Goal: Task Accomplishment & Management: Complete application form

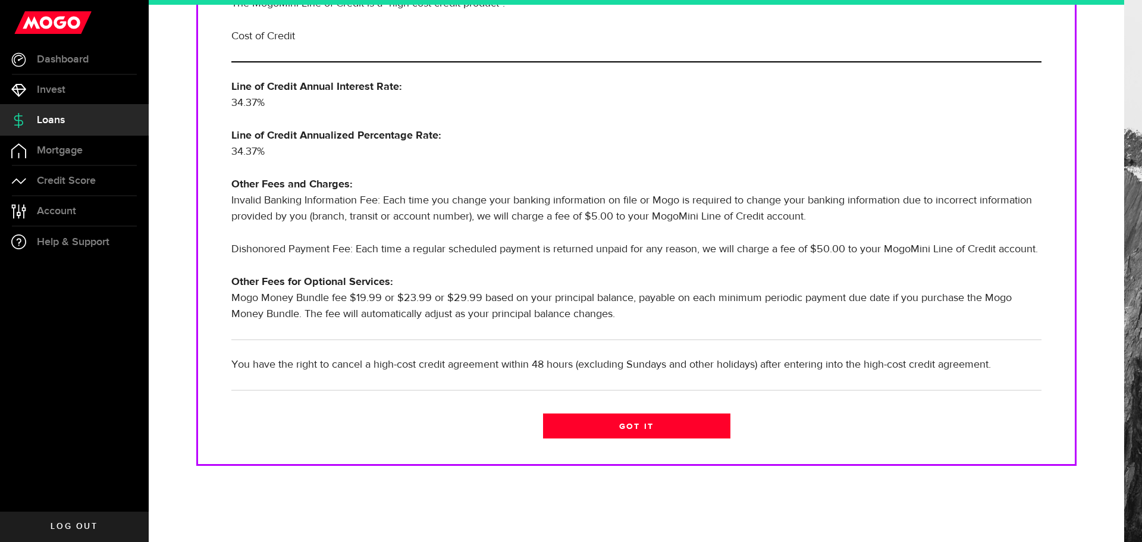
scroll to position [283, 0]
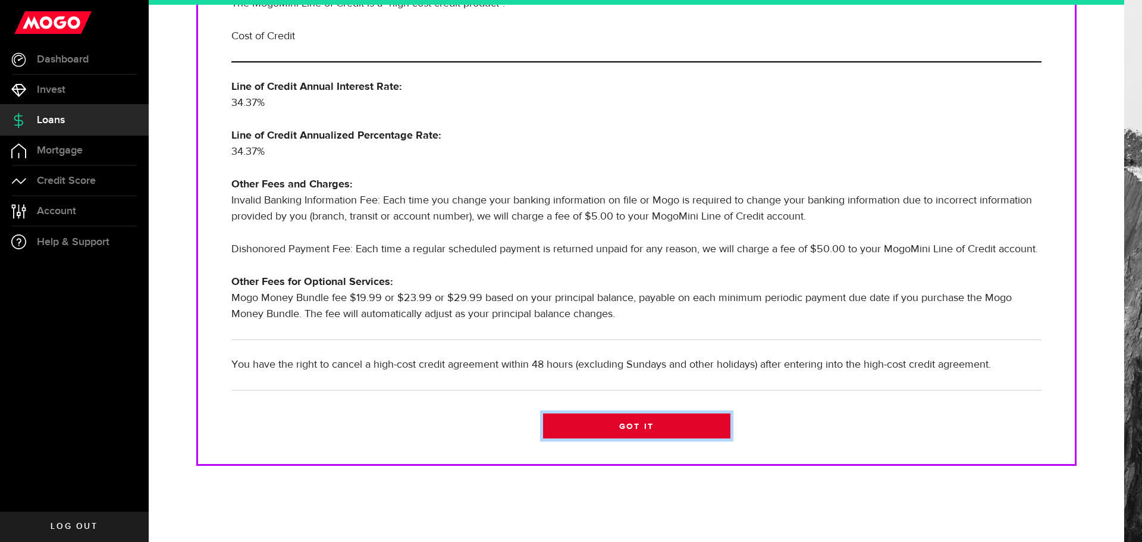
click at [621, 422] on link "Got it" at bounding box center [636, 426] width 187 height 25
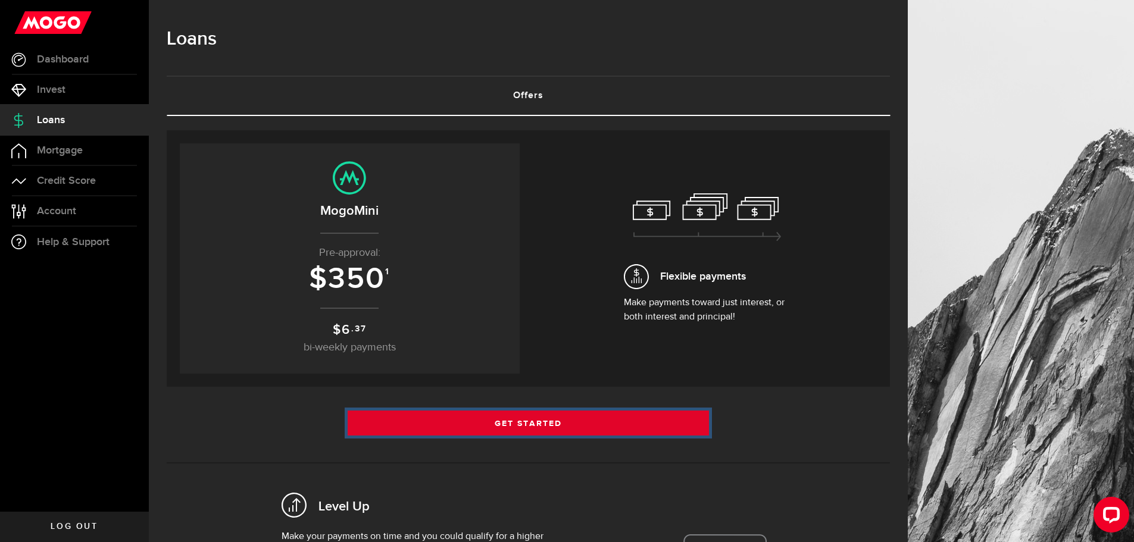
click at [541, 419] on link "Get Started" at bounding box center [529, 423] width 362 height 25
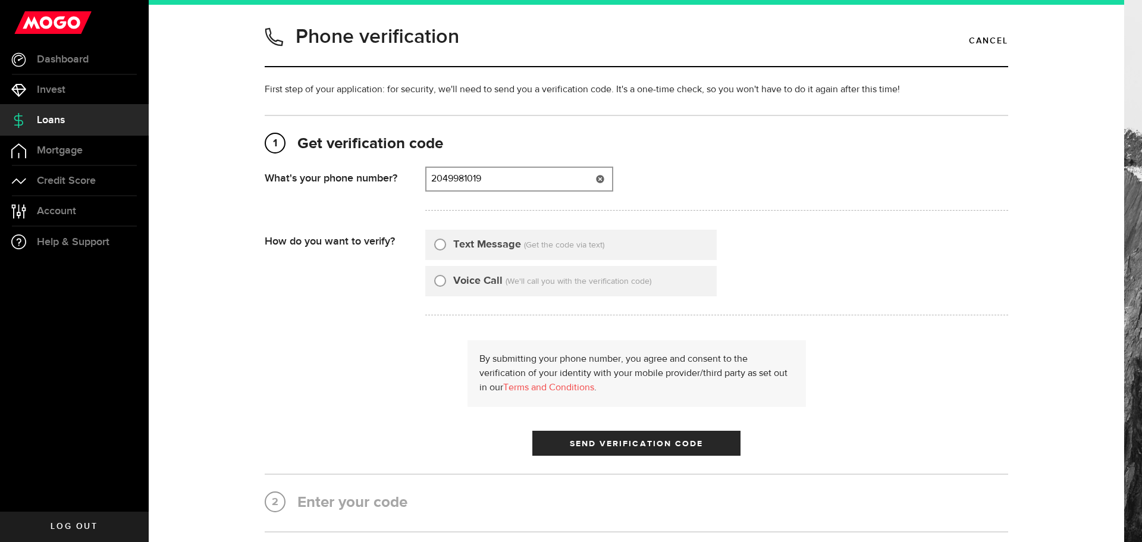
type input "2049981019"
click at [434, 248] on input "Text Message" at bounding box center [440, 243] width 12 height 12
radio input "true"
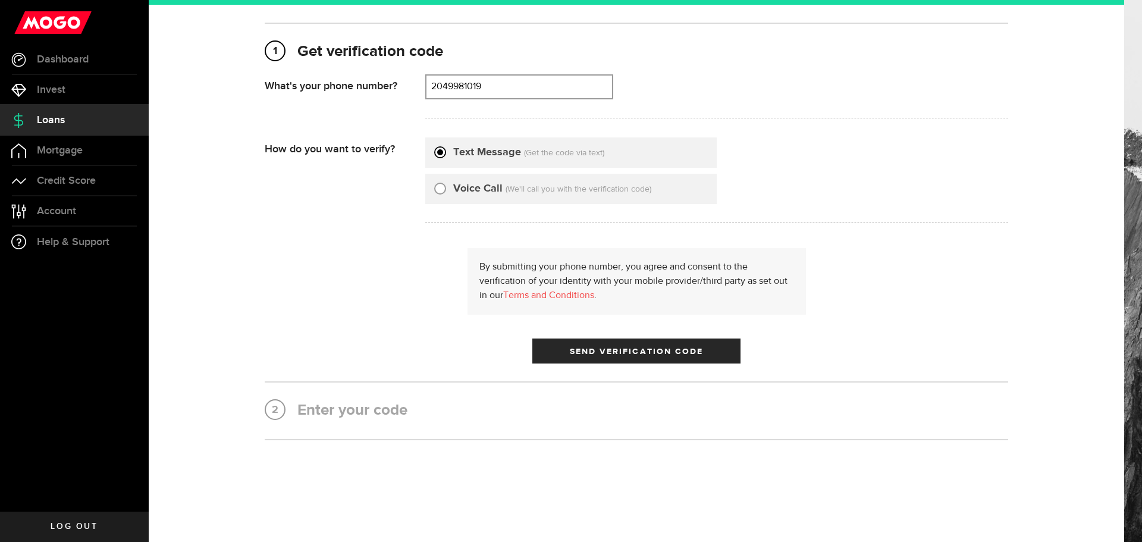
scroll to position [99, 0]
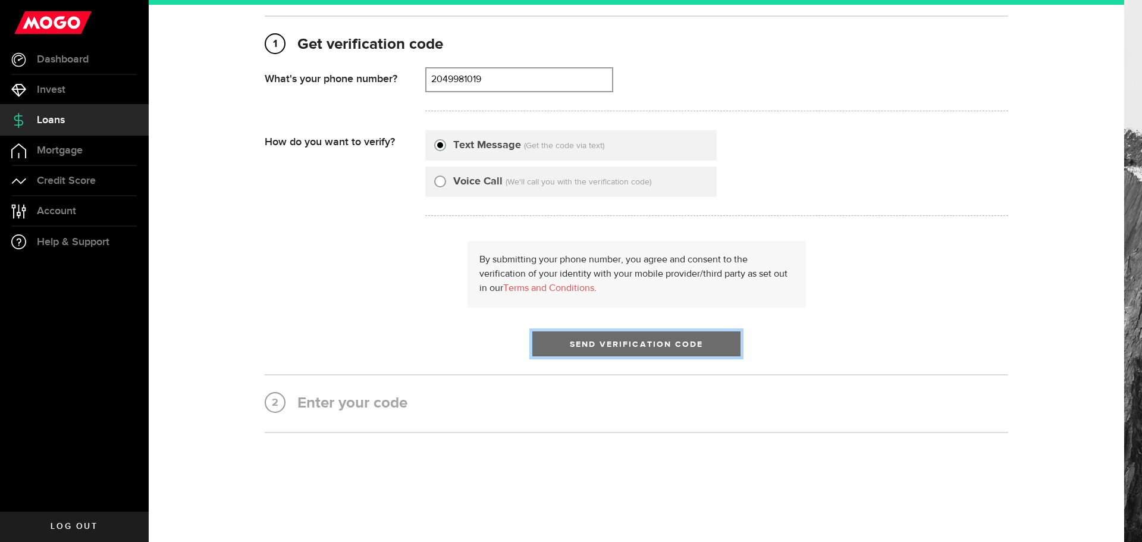
click at [619, 344] on span "Send Verification Code" at bounding box center [637, 344] width 134 height 8
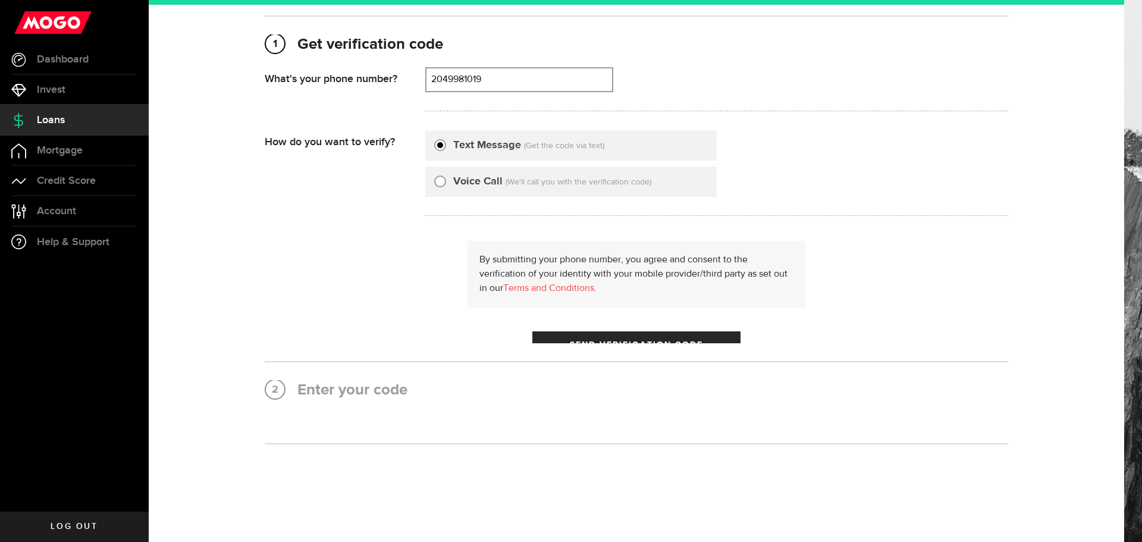
scroll to position [0, 0]
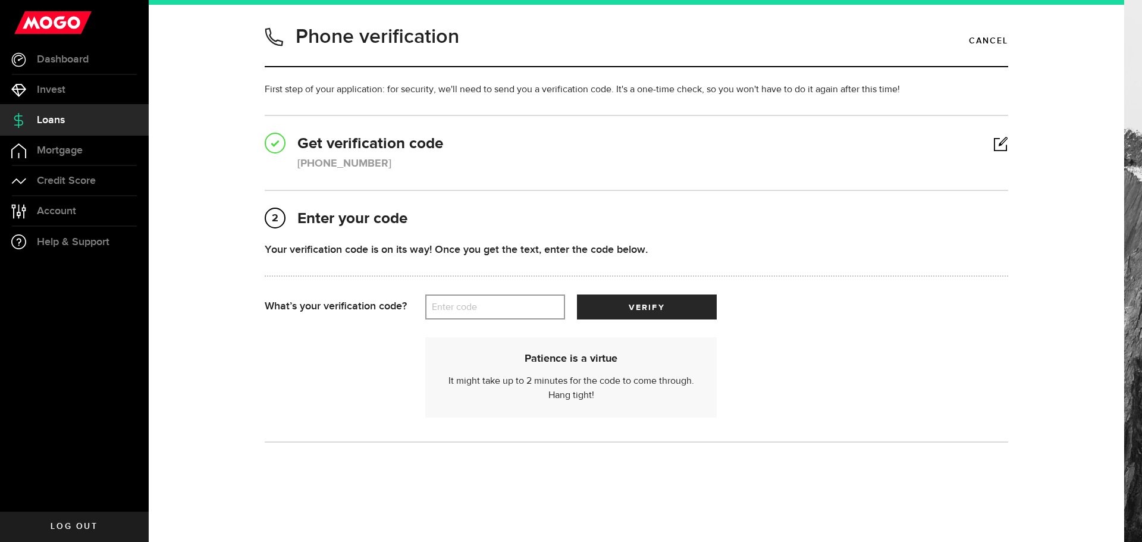
click at [462, 301] on label "Enter code" at bounding box center [495, 307] width 140 height 24
click at [462, 301] on input "Enter code" at bounding box center [495, 307] width 140 height 25
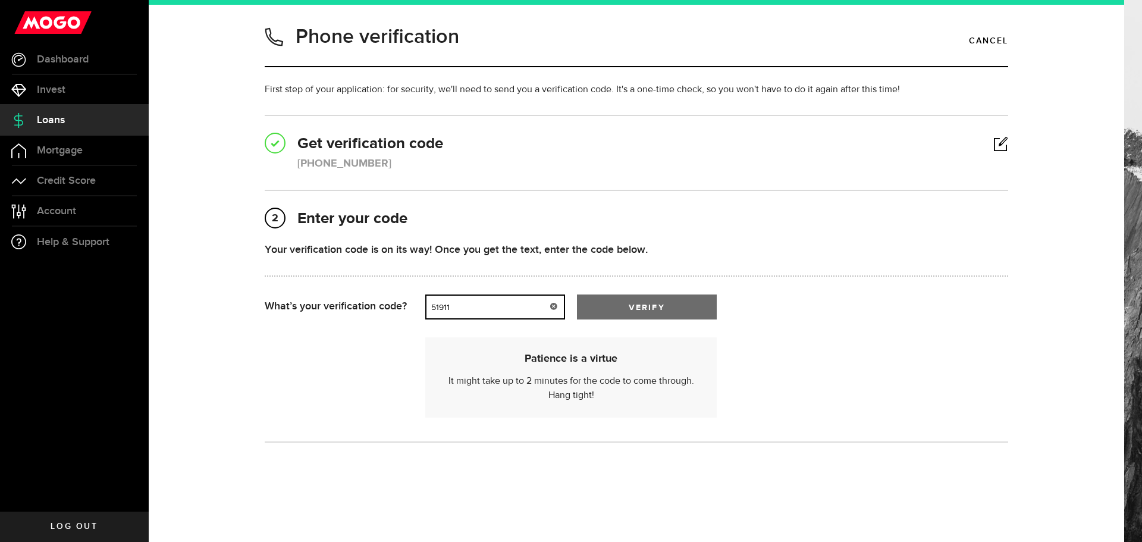
type input "51911"
click at [639, 301] on button "verify" at bounding box center [647, 307] width 140 height 25
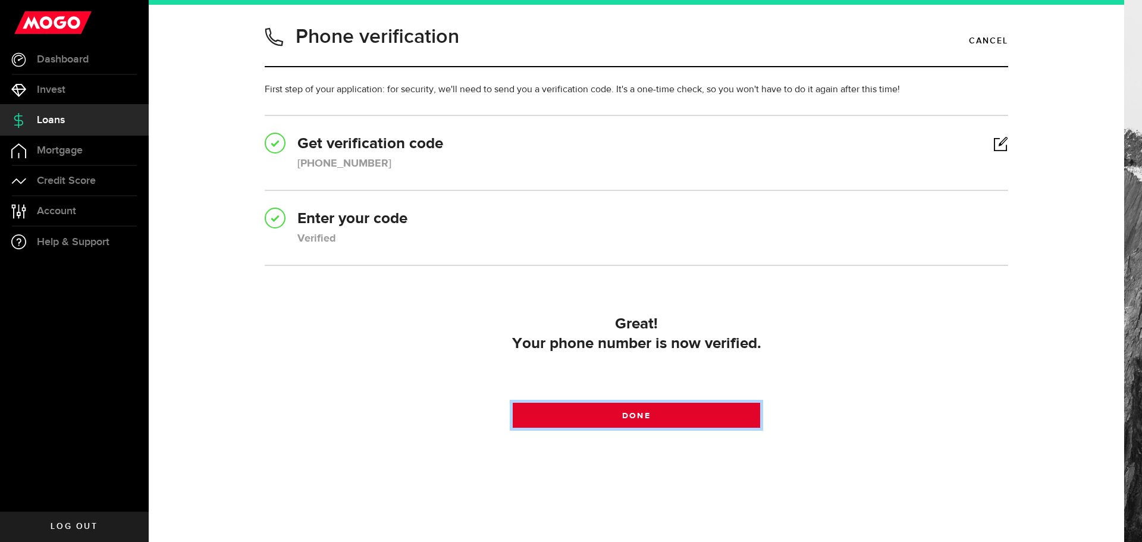
click at [636, 421] on span at bounding box center [636, 418] width 15 height 15
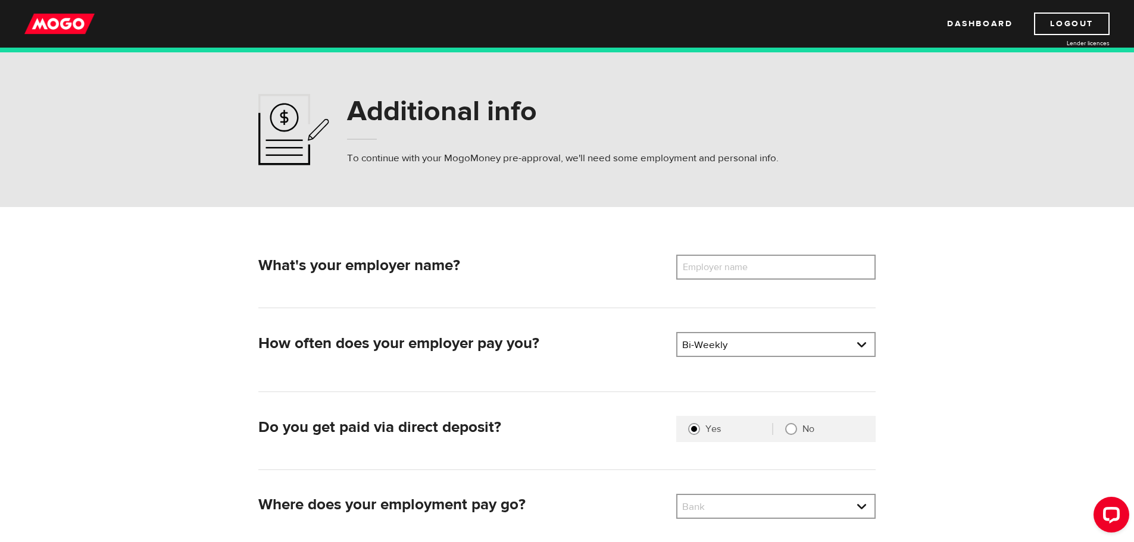
click at [763, 276] on label "Employer name" at bounding box center [724, 267] width 96 height 25
click at [763, 276] on input "Employer name" at bounding box center [775, 267] width 199 height 25
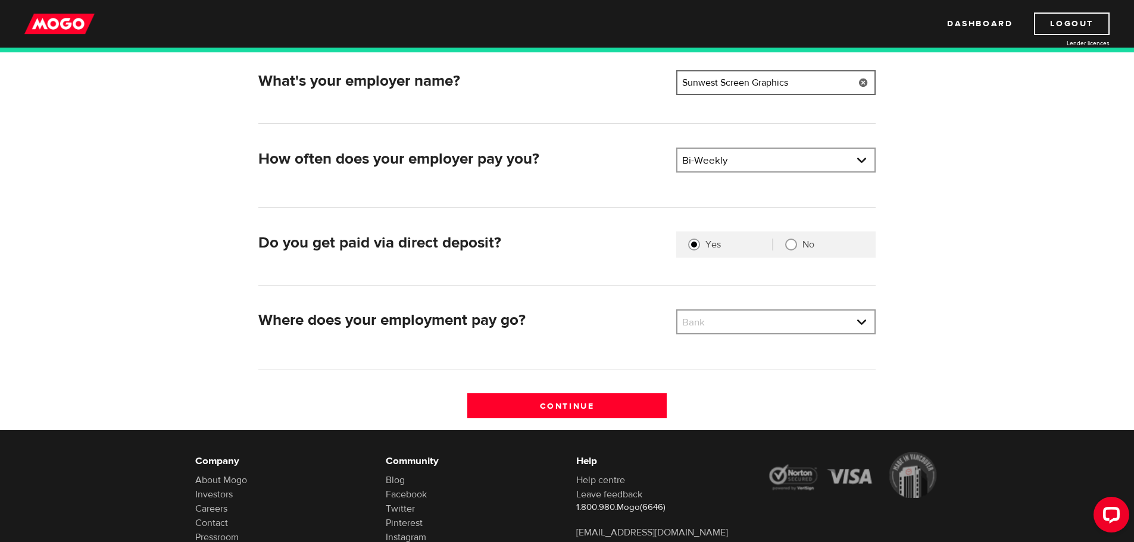
scroll to position [198, 0]
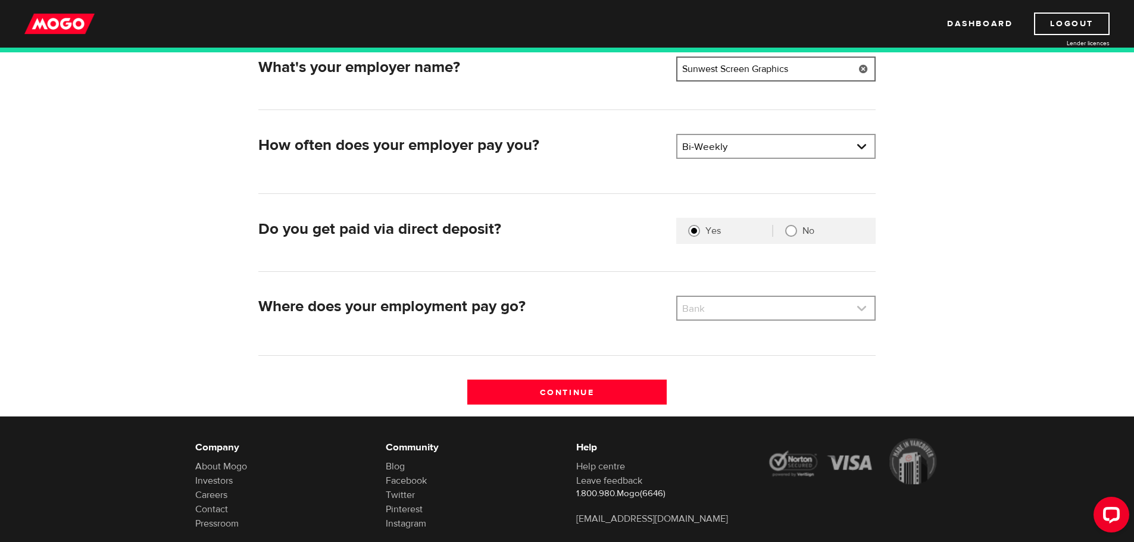
type input "Sunwest Screen Graphics"
click at [735, 316] on link at bounding box center [775, 308] width 197 height 23
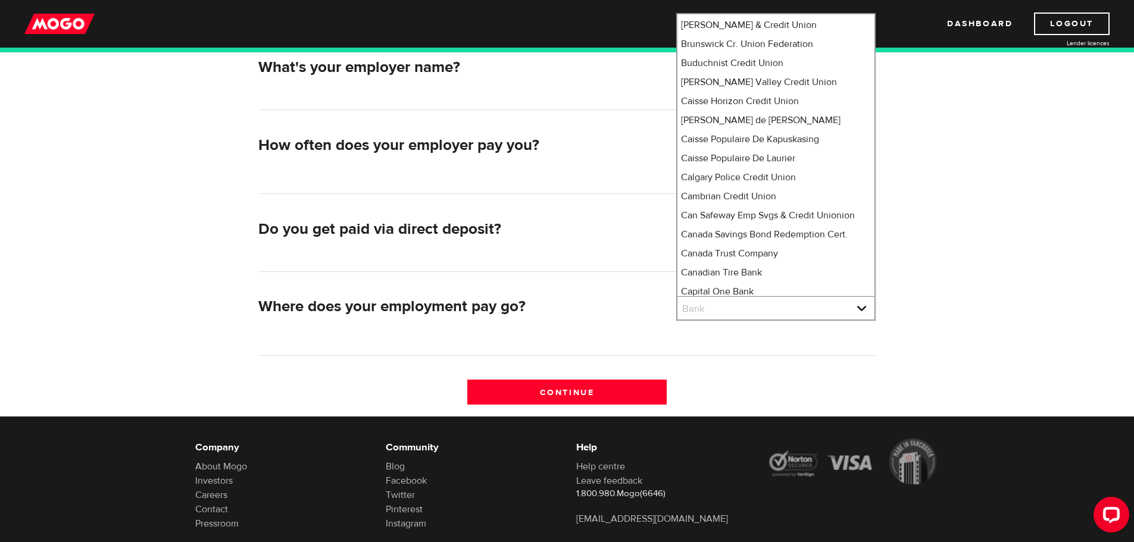
scroll to position [1315, 0]
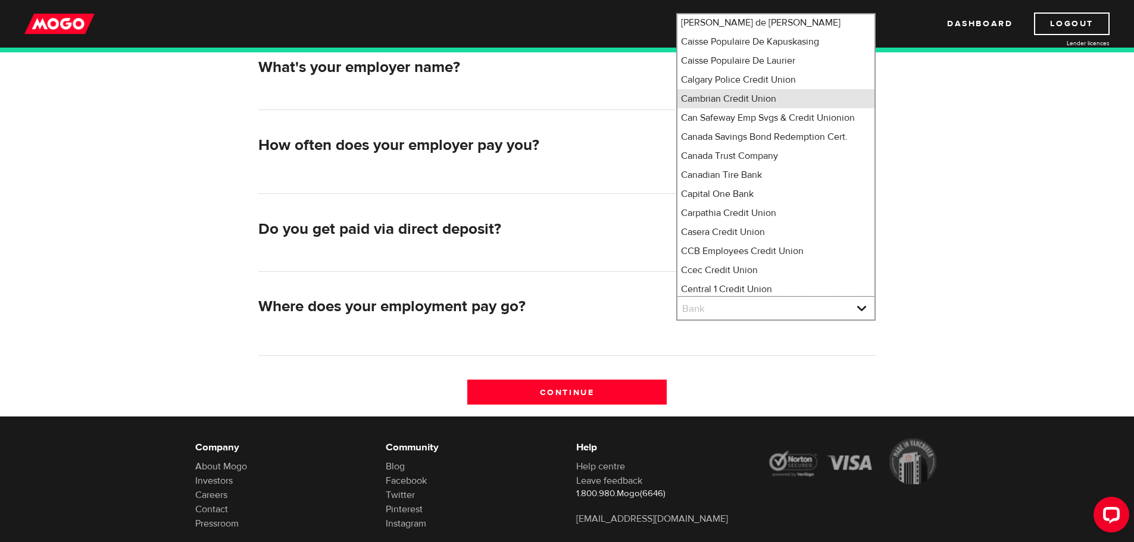
click at [732, 108] on li "Cambrian Credit Union" at bounding box center [775, 98] width 197 height 19
select select "72"
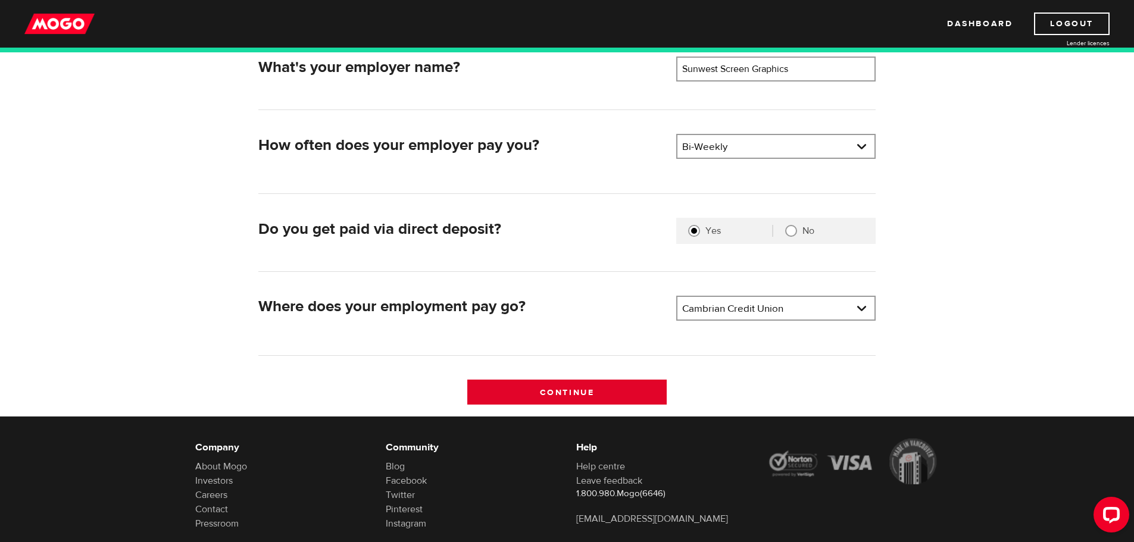
click at [587, 390] on input "Continue" at bounding box center [566, 392] width 199 height 25
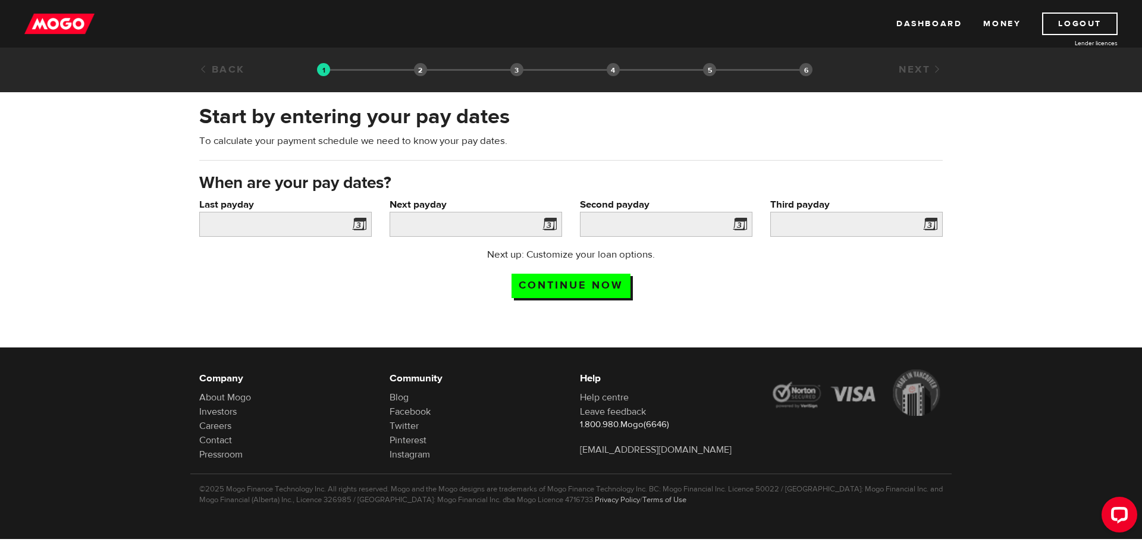
click at [362, 222] on span at bounding box center [357, 226] width 18 height 19
click at [358, 226] on span at bounding box center [357, 226] width 18 height 19
click at [287, 224] on input "Last payday" at bounding box center [285, 224] width 173 height 25
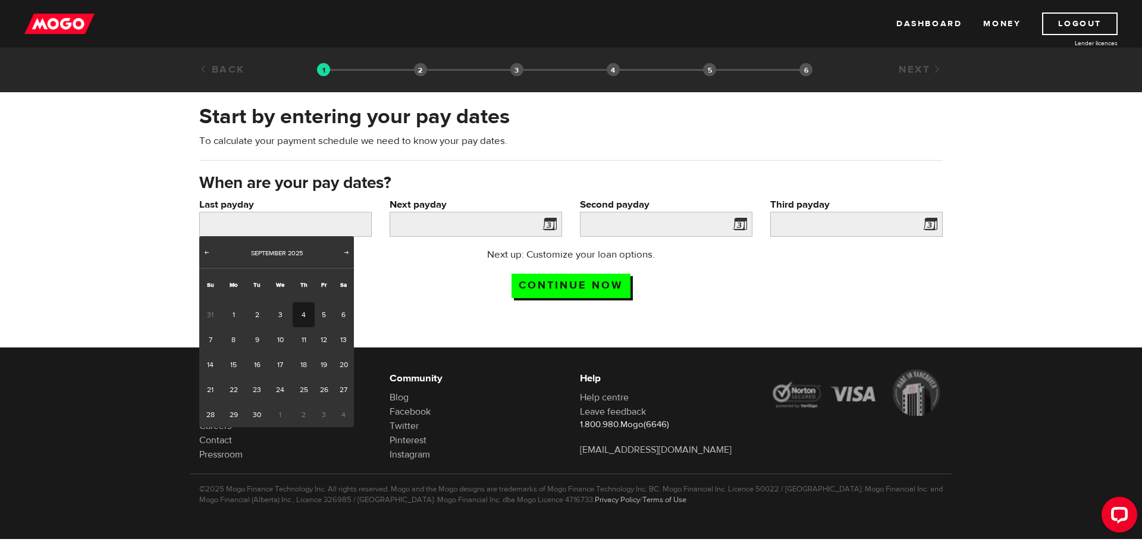
click at [302, 312] on link "4" at bounding box center [304, 314] width 22 height 25
type input "[DATE]"
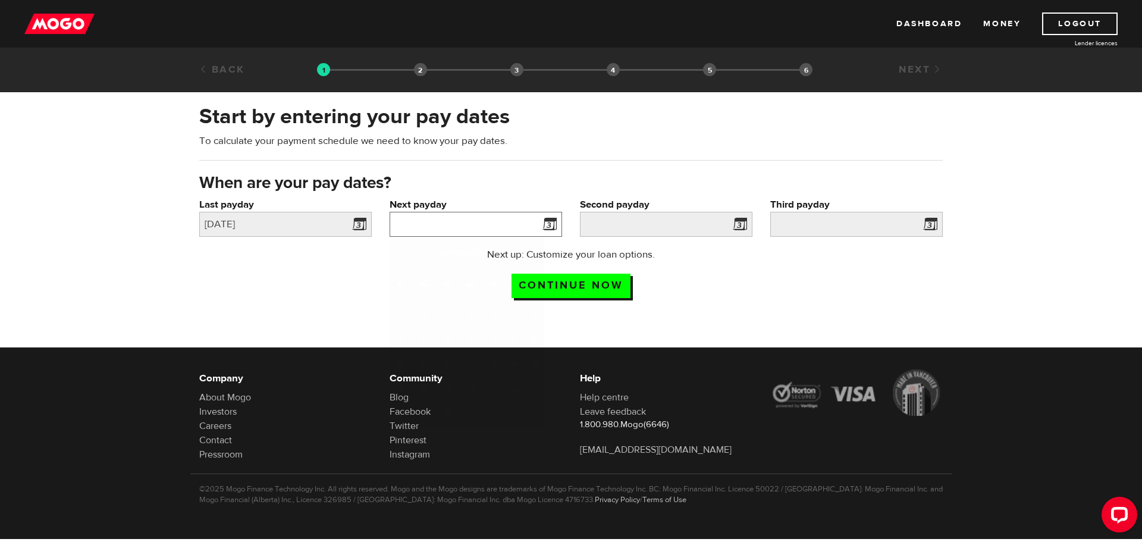
drag, startPoint x: 420, startPoint y: 235, endPoint x: 425, endPoint y: 227, distance: 9.9
click at [421, 233] on input "Next payday" at bounding box center [476, 224] width 173 height 25
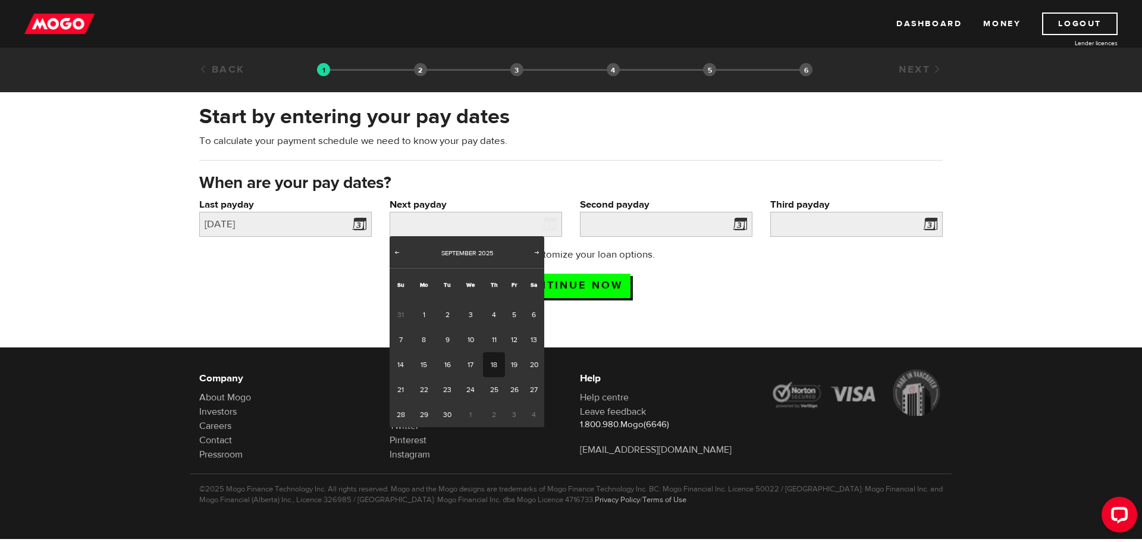
click at [496, 364] on link "18" at bounding box center [494, 364] width 22 height 25
type input "2025/09/18"
type input "2025/10/2"
type input "2025/10/16"
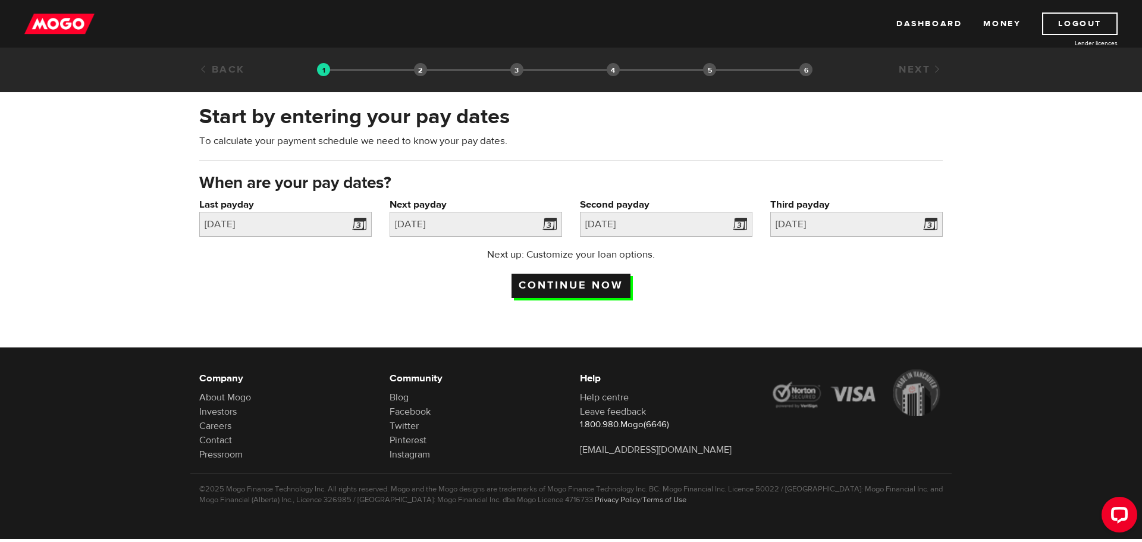
click at [565, 289] on input "Continue now" at bounding box center [571, 286] width 119 height 24
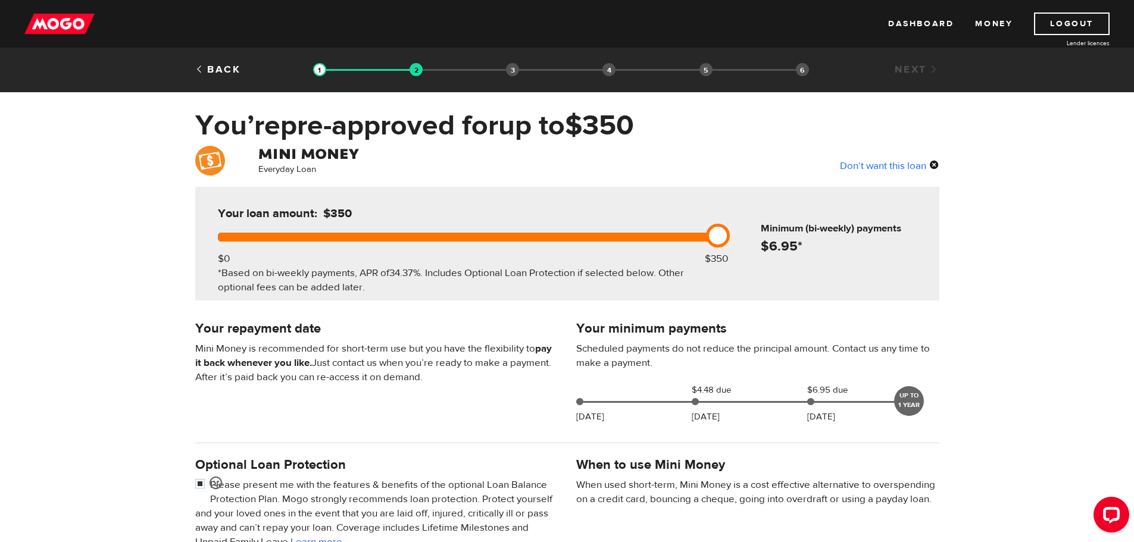
drag, startPoint x: 722, startPoint y: 236, endPoint x: 759, endPoint y: 245, distance: 37.5
click at [770, 237] on div "Your loan amount: $350 $0 $350 *Based on bi-weekly payments, APR of 34.37% . In…" at bounding box center [567, 244] width 744 height 114
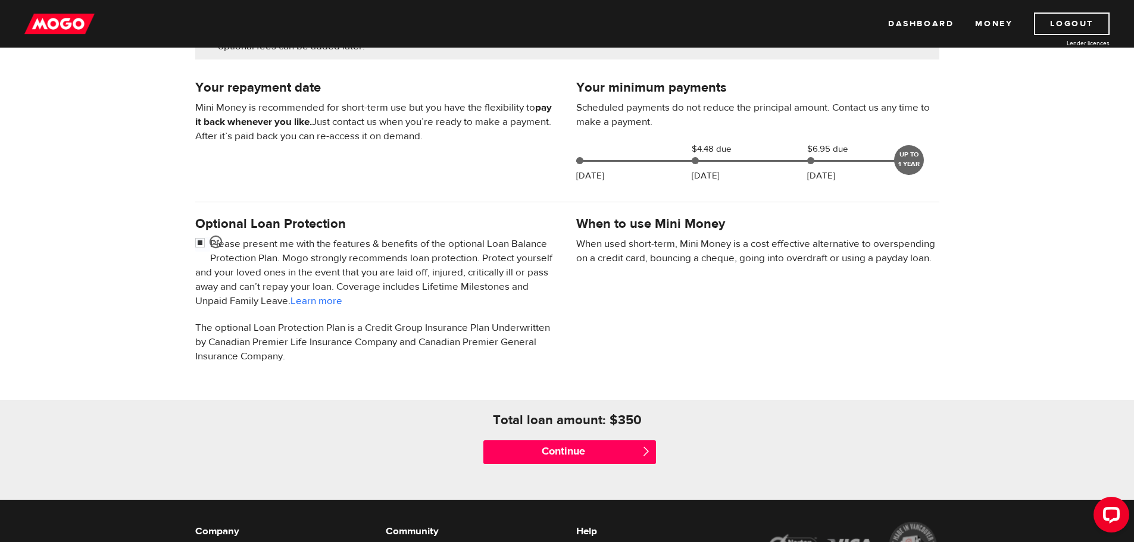
scroll to position [293, 0]
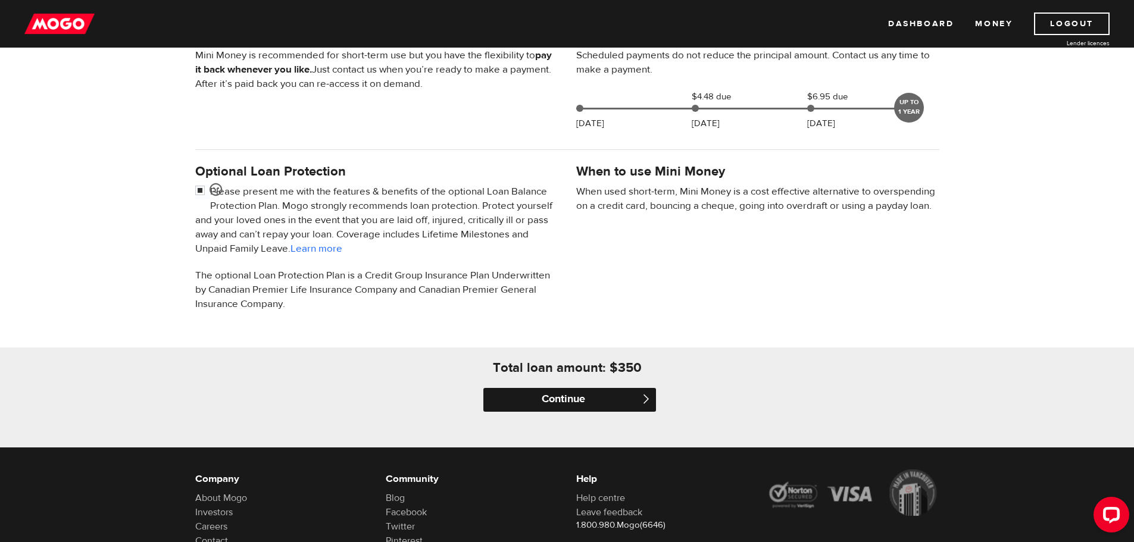
click at [563, 397] on input "Continue" at bounding box center [569, 400] width 173 height 24
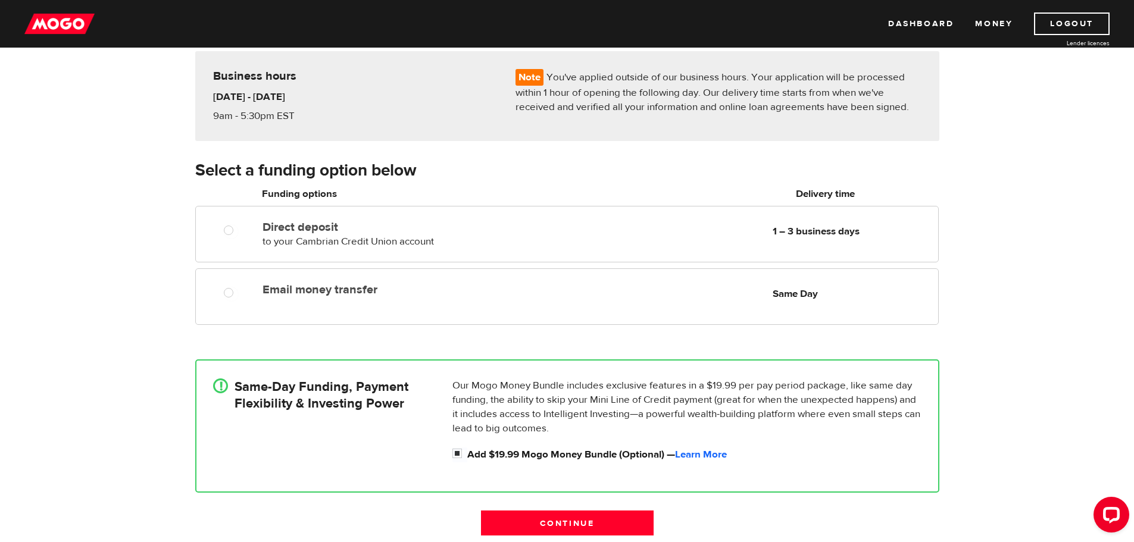
scroll to position [99, 0]
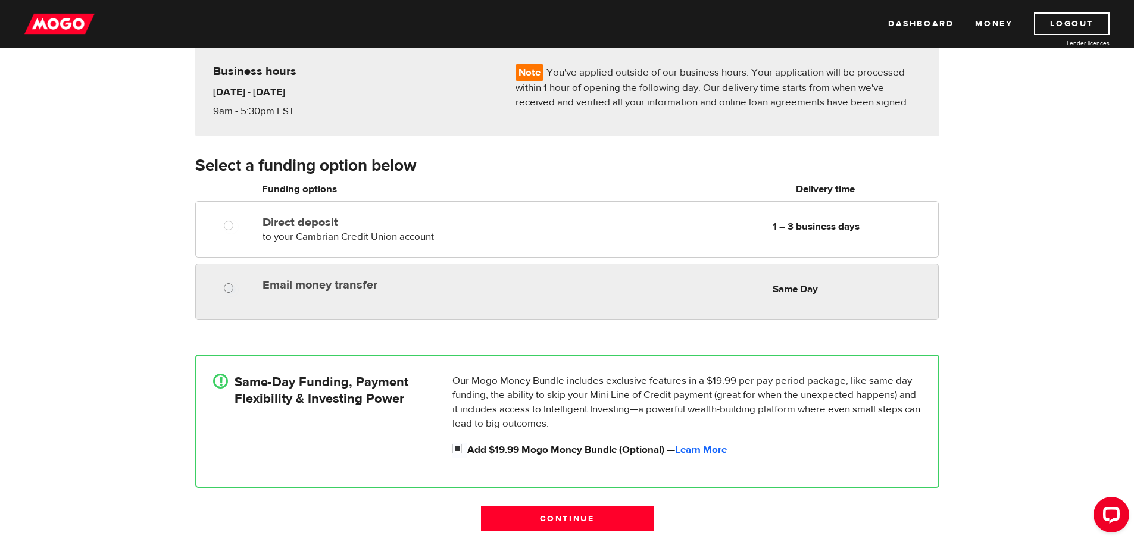
radio input "true"
click at [236, 290] on input "Email money transfer" at bounding box center [231, 289] width 15 height 15
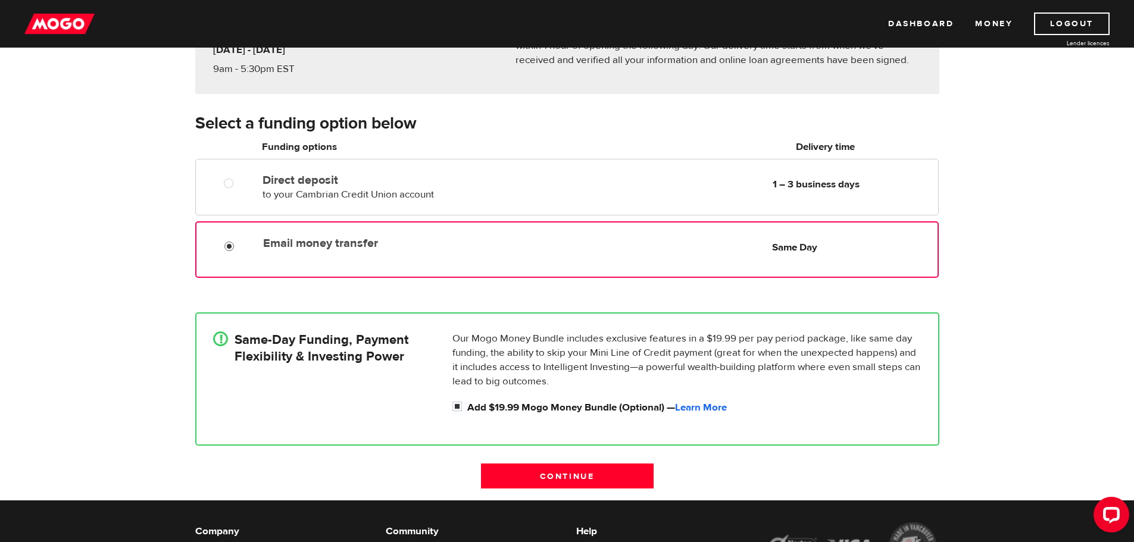
scroll to position [198, 0]
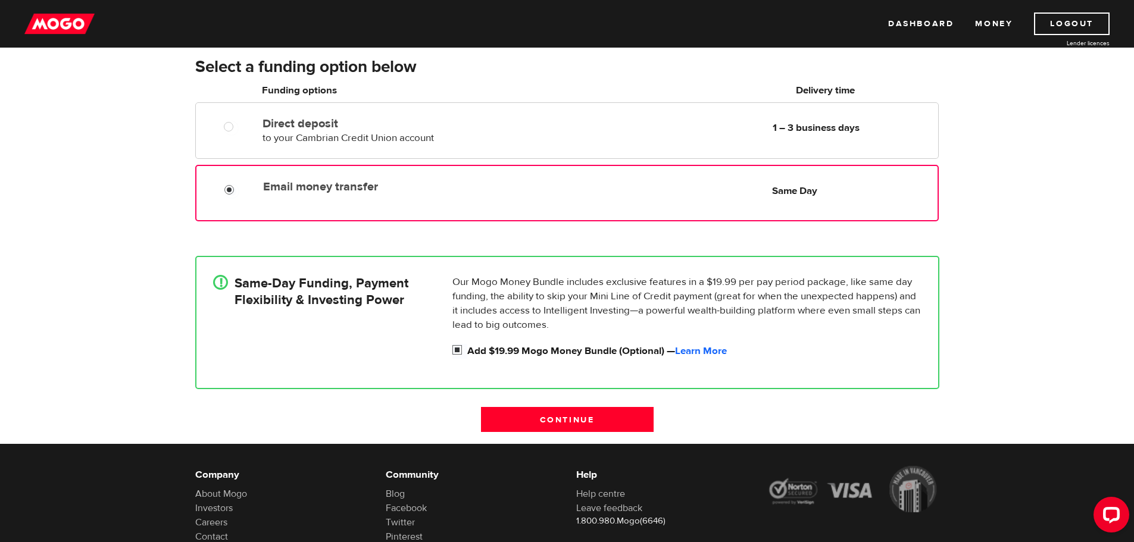
click at [522, 353] on label "Add $19.99 Mogo Money Bundle (Optional) — Learn More" at bounding box center [694, 351] width 454 height 14
click at [467, 353] on input "Add $19.99 Mogo Money Bundle (Optional) — Learn More" at bounding box center [459, 351] width 15 height 15
checkbox input "false"
radio input "false"
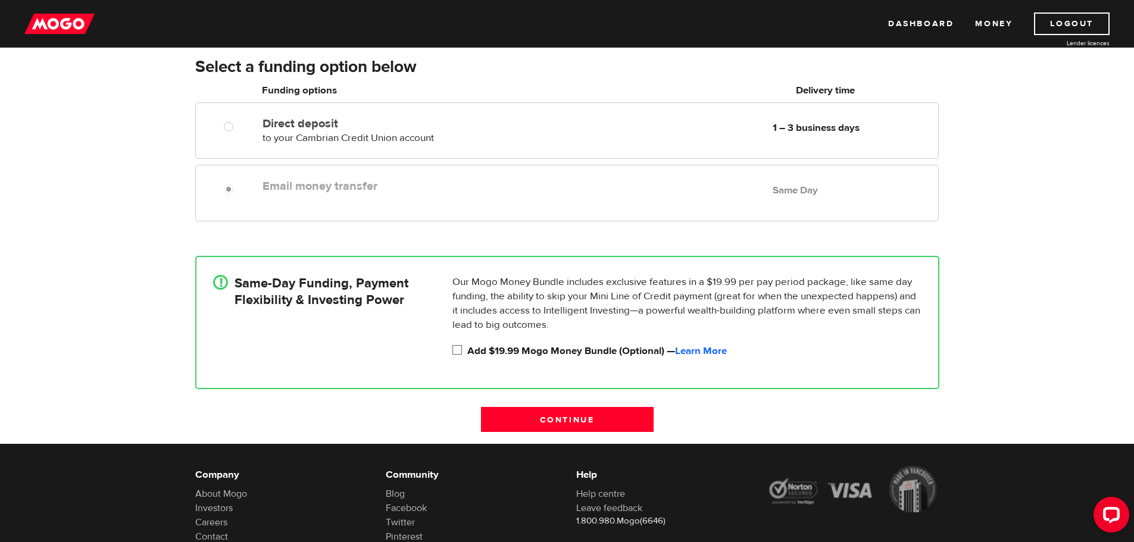
click at [522, 353] on label "Add $19.99 Mogo Money Bundle (Optional) — Learn More" at bounding box center [694, 351] width 454 height 14
click at [467, 353] on input "Add $19.99 Mogo Money Bundle (Optional) — Learn More" at bounding box center [459, 351] width 15 height 15
checkbox input "true"
click at [700, 352] on link "Learn More" at bounding box center [701, 351] width 52 height 13
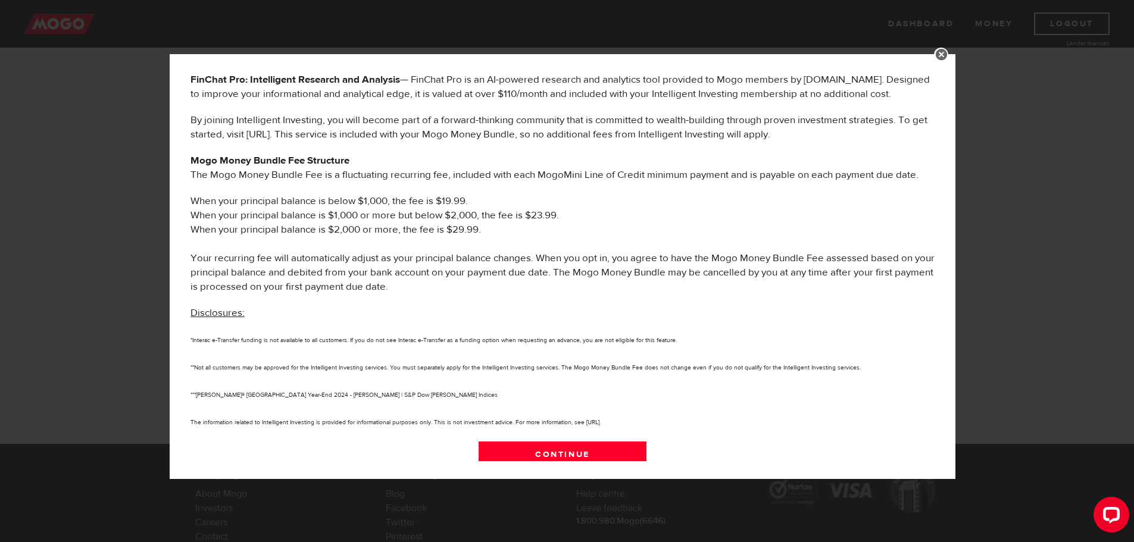
scroll to position [555, 0]
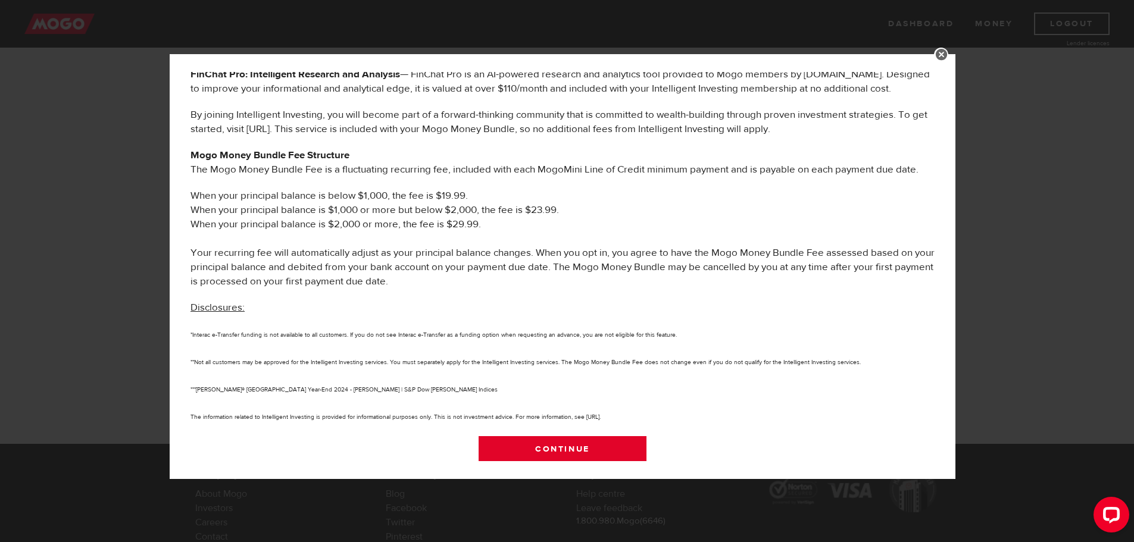
click at [558, 444] on link "Continue" at bounding box center [562, 448] width 168 height 25
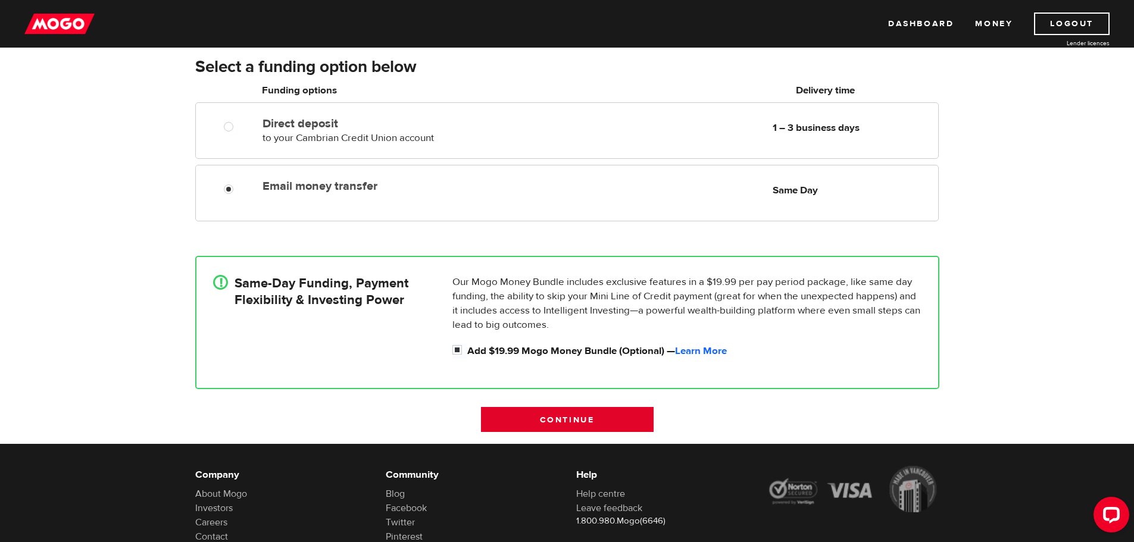
click at [557, 419] on input "Continue" at bounding box center [567, 419] width 173 height 25
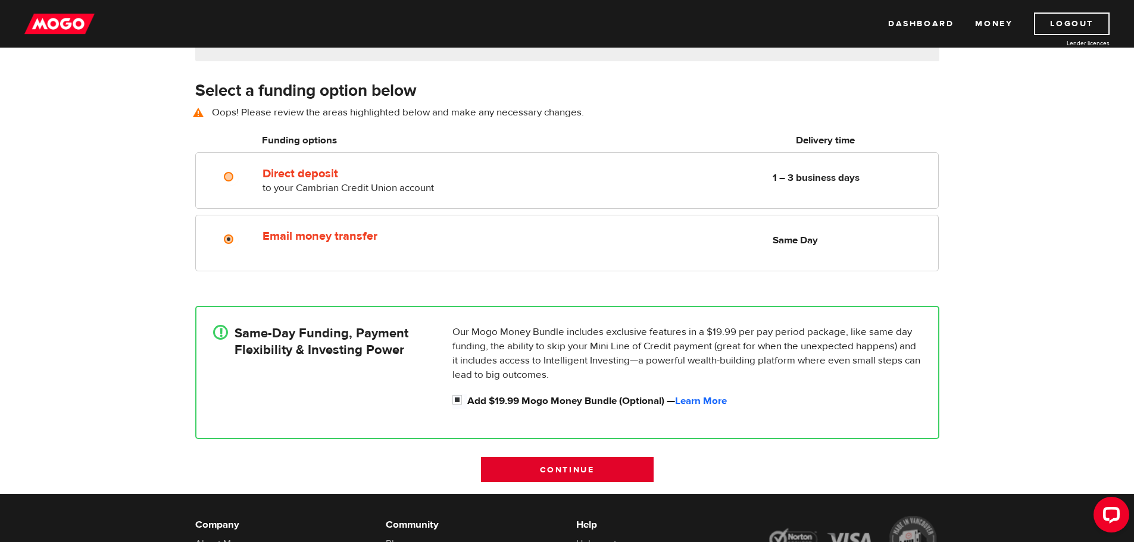
scroll to position [165, 0]
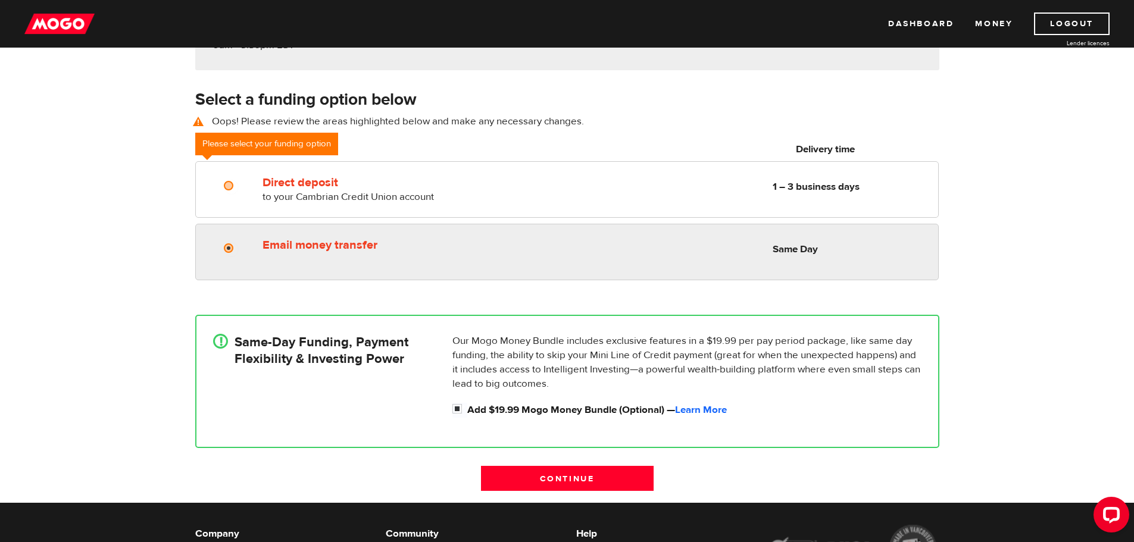
radio input "true"
click at [301, 241] on label "Email money transfer" at bounding box center [399, 245] width 274 height 14
click at [239, 242] on input "Email money transfer" at bounding box center [231, 249] width 15 height 15
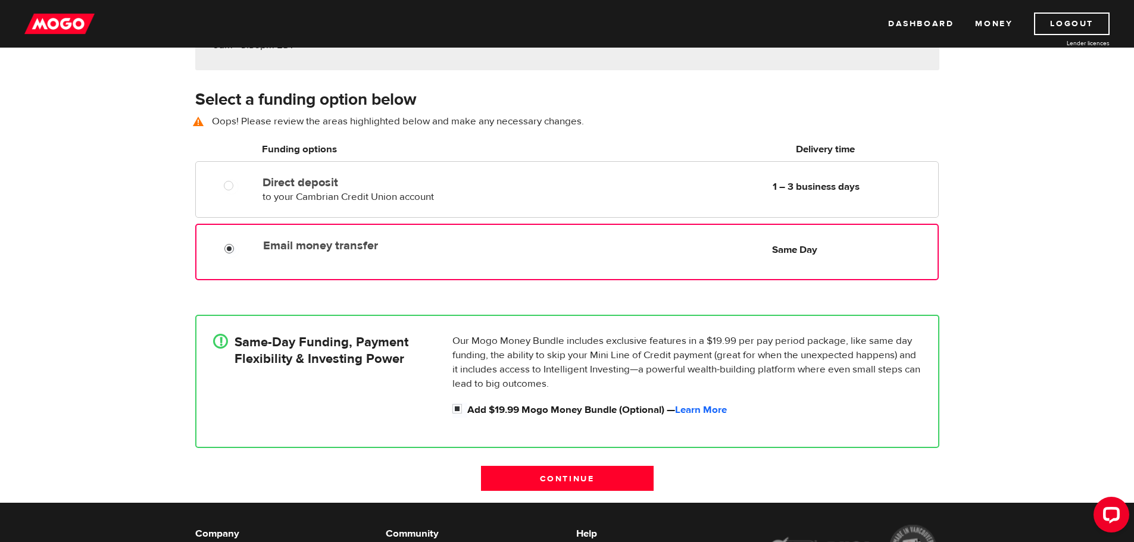
click at [310, 247] on label "Email money transfer" at bounding box center [399, 246] width 273 height 14
click at [239, 247] on input "Email money transfer" at bounding box center [231, 250] width 15 height 15
click at [546, 481] on input "Continue" at bounding box center [567, 478] width 173 height 25
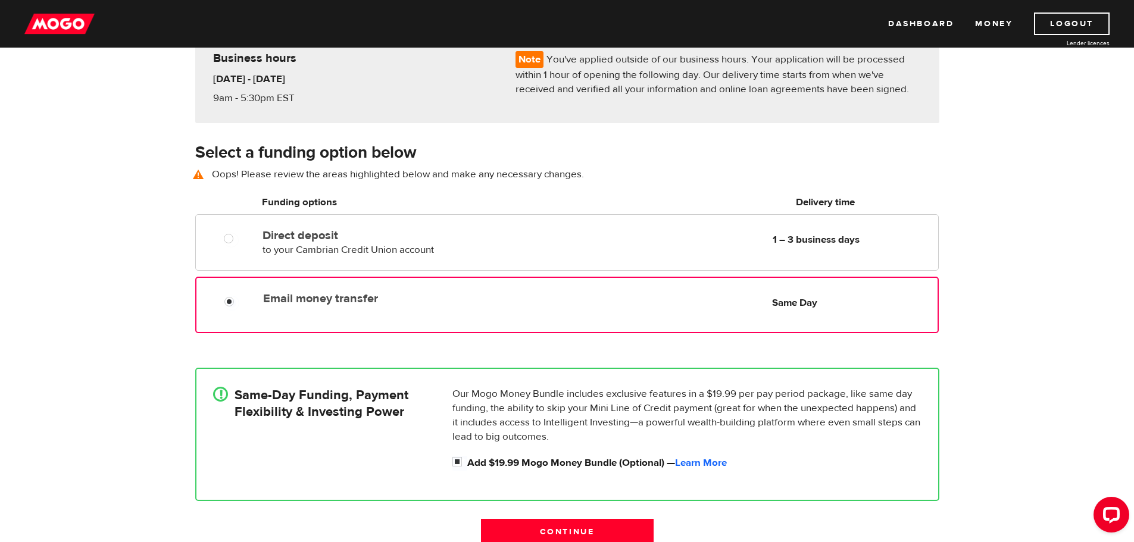
scroll to position [0, 0]
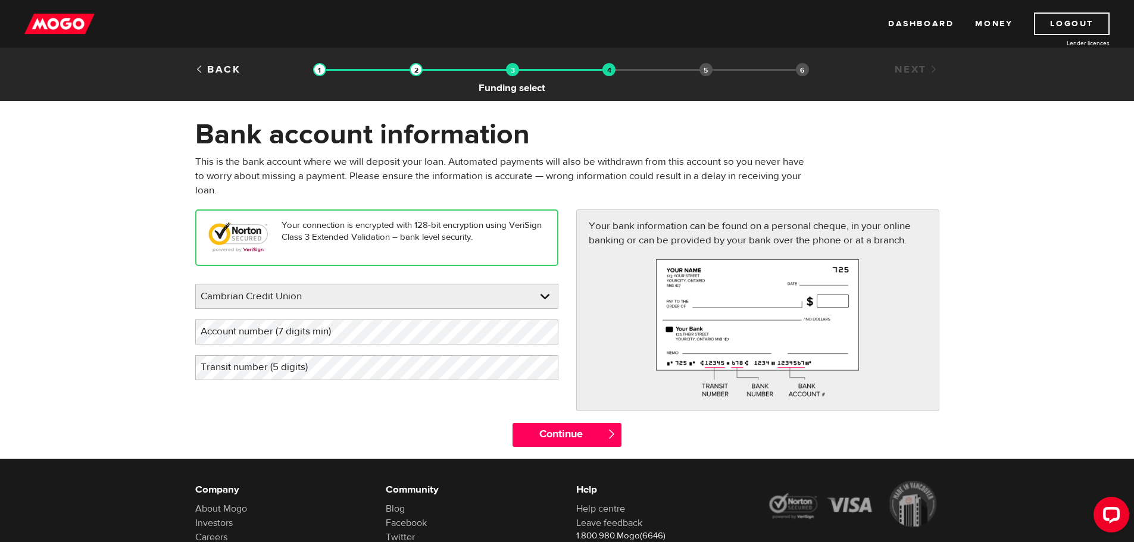
click at [511, 70] on img at bounding box center [512, 69] width 13 height 13
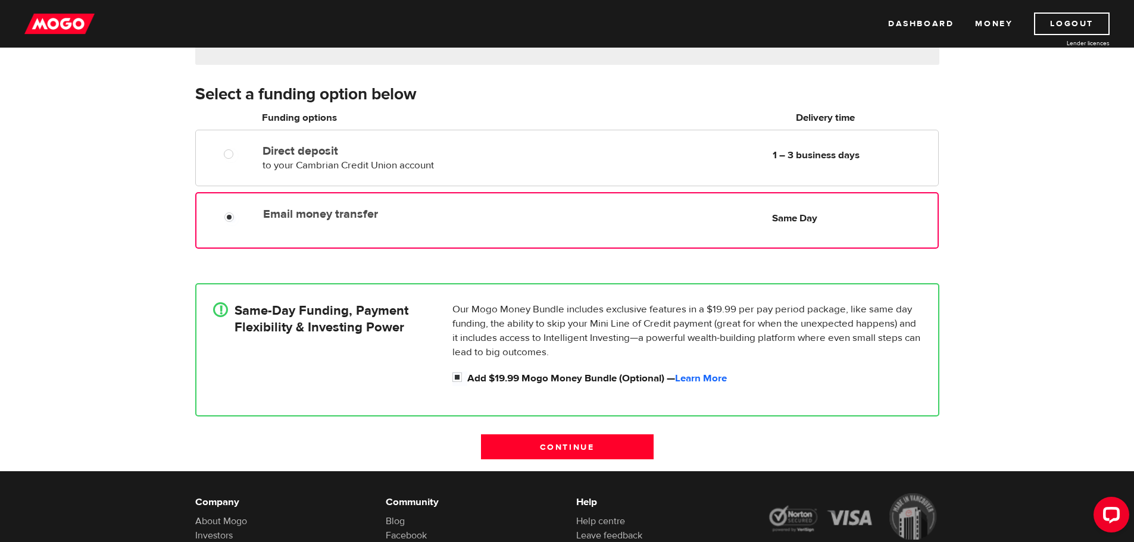
scroll to position [198, 0]
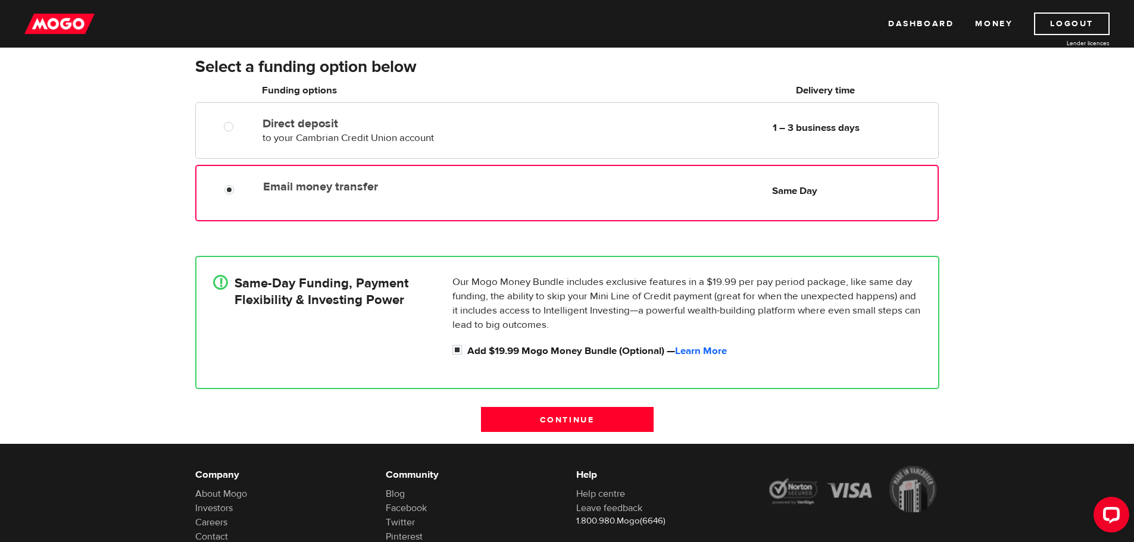
click at [321, 186] on label "Email money transfer" at bounding box center [399, 187] width 273 height 14
click at [239, 186] on input "Email money transfer" at bounding box center [231, 191] width 15 height 15
click at [602, 418] on input "Continue" at bounding box center [567, 419] width 173 height 25
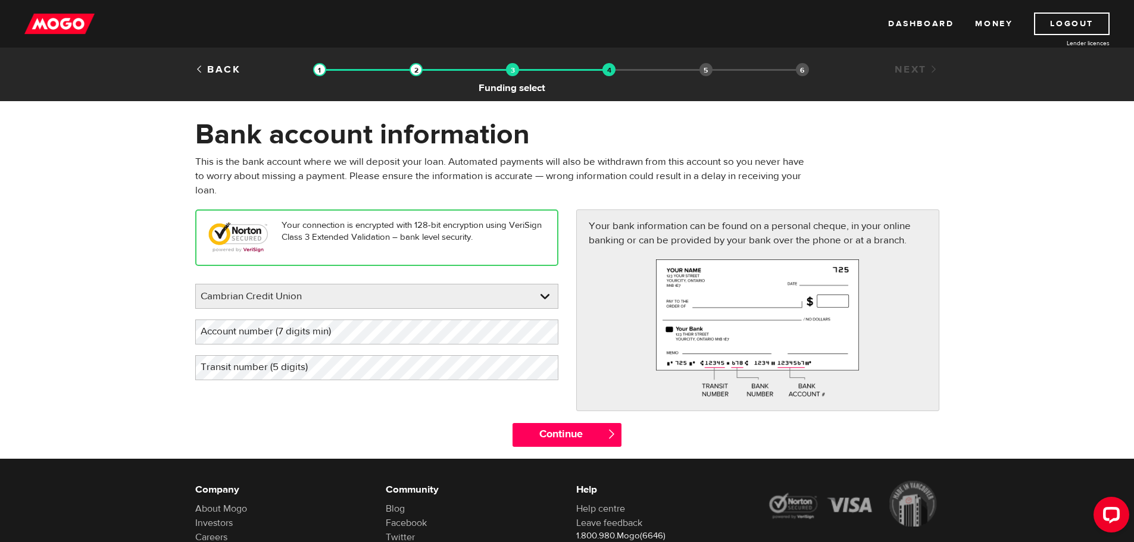
click at [509, 68] on img at bounding box center [512, 69] width 13 height 13
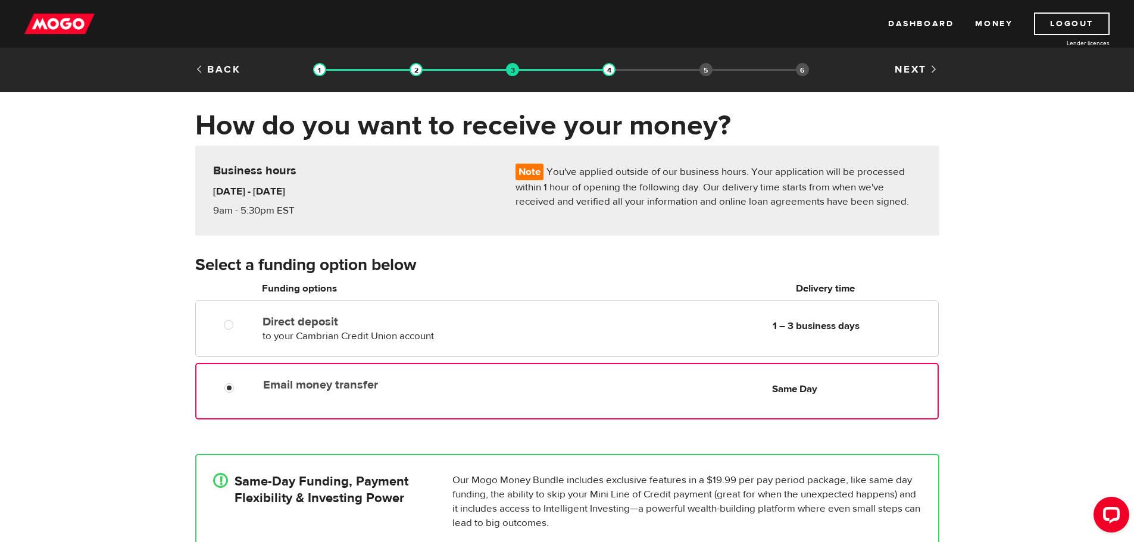
click at [490, 265] on h3 "Select a funding option below" at bounding box center [567, 265] width 744 height 19
